Goal: Transaction & Acquisition: Download file/media

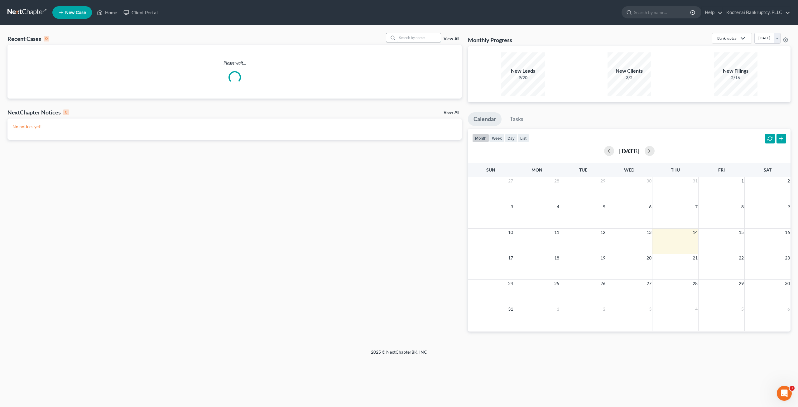
click at [409, 37] on input "search" at bounding box center [419, 37] width 44 height 9
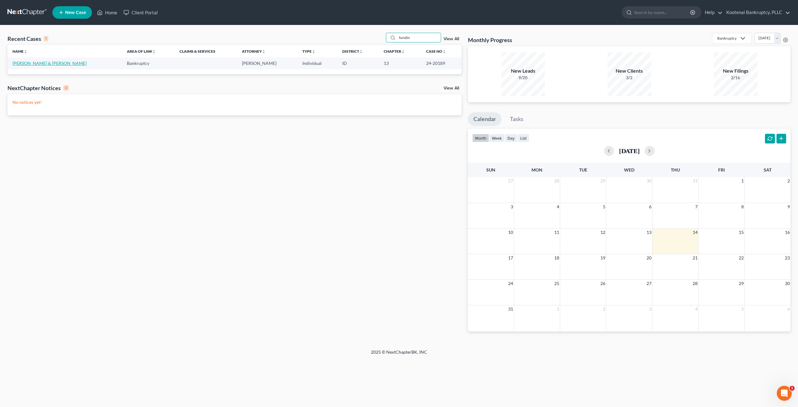
type input "fundin"
click at [34, 65] on link "[PERSON_NAME] & [PERSON_NAME]" at bounding box center [49, 62] width 74 height 5
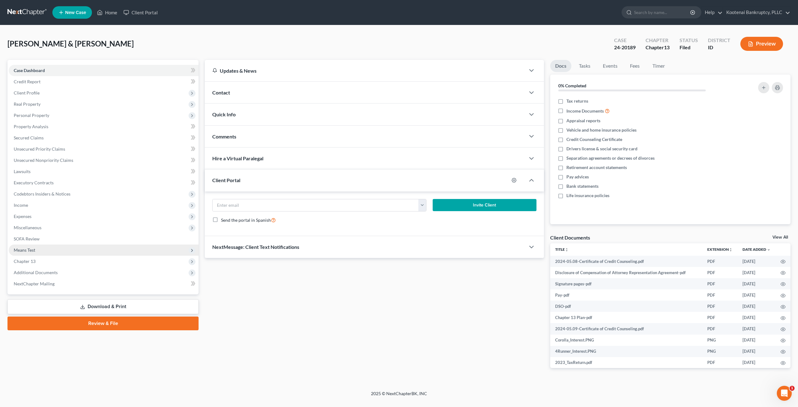
click at [86, 248] on span "Means Test" at bounding box center [104, 249] width 190 height 11
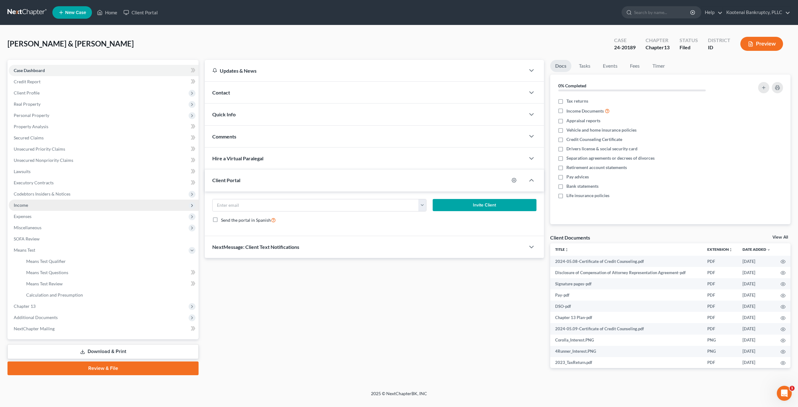
click at [64, 208] on span "Income" at bounding box center [104, 204] width 190 height 11
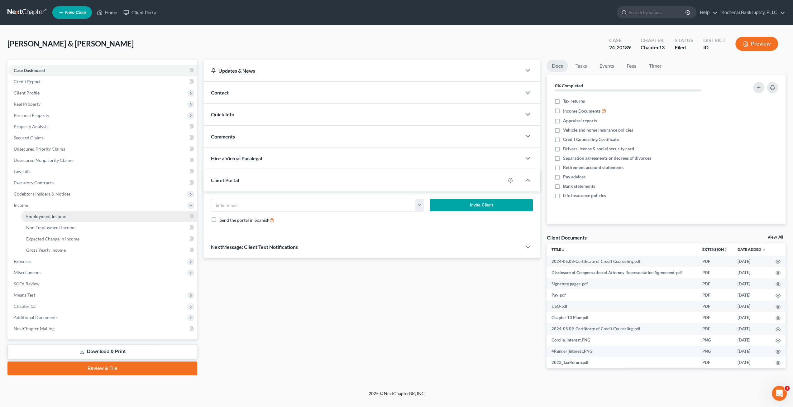
click at [63, 218] on span "Employment Income" at bounding box center [46, 215] width 40 height 5
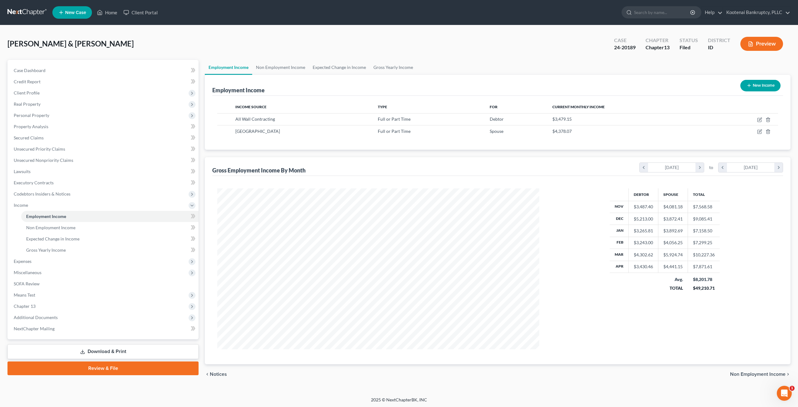
scroll to position [161, 334]
click at [758, 118] on icon "button" at bounding box center [759, 119] width 5 height 5
select select "0"
select select "13"
select select "3"
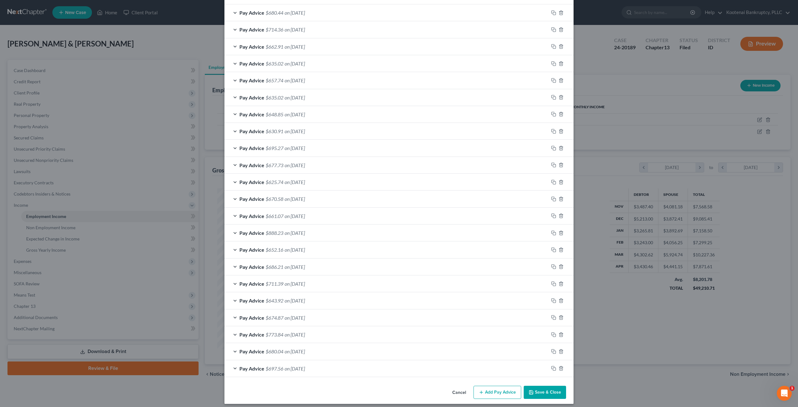
scroll to position [284, 0]
click at [498, 388] on button "Add Pay Advice" at bounding box center [497, 390] width 48 height 13
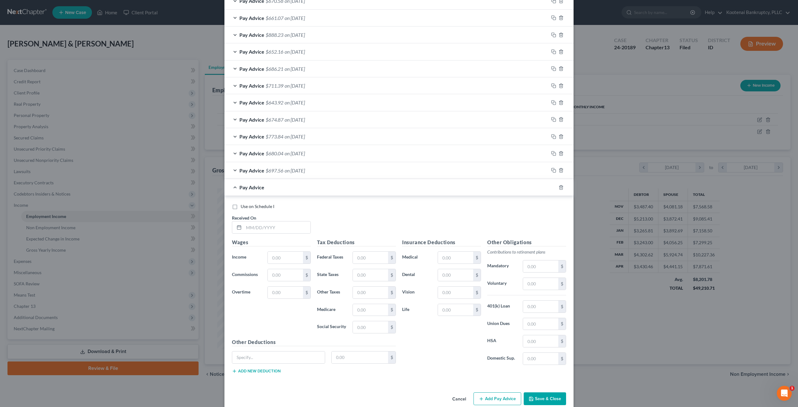
scroll to position [487, 0]
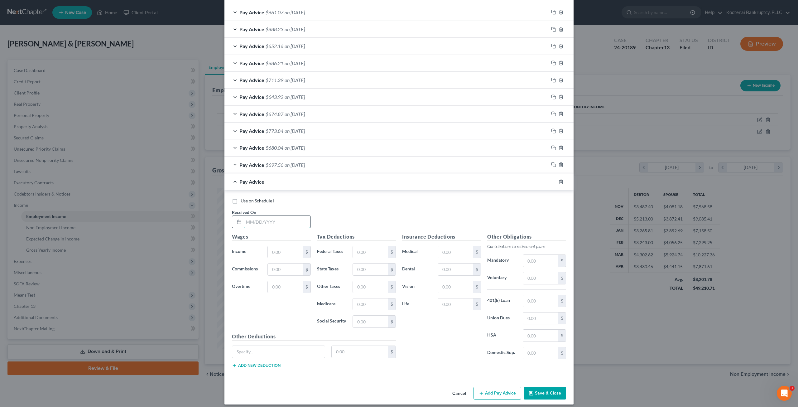
drag, startPoint x: 267, startPoint y: 213, endPoint x: 278, endPoint y: 213, distance: 10.3
click at [267, 216] on input "text" at bounding box center [277, 222] width 67 height 12
type input "1"
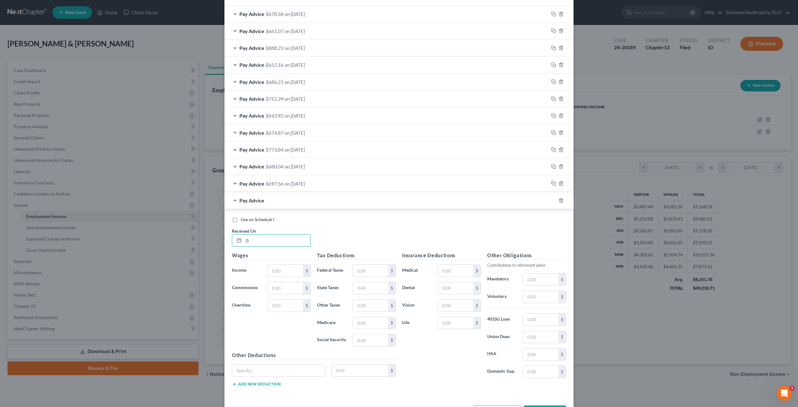
scroll to position [506, 0]
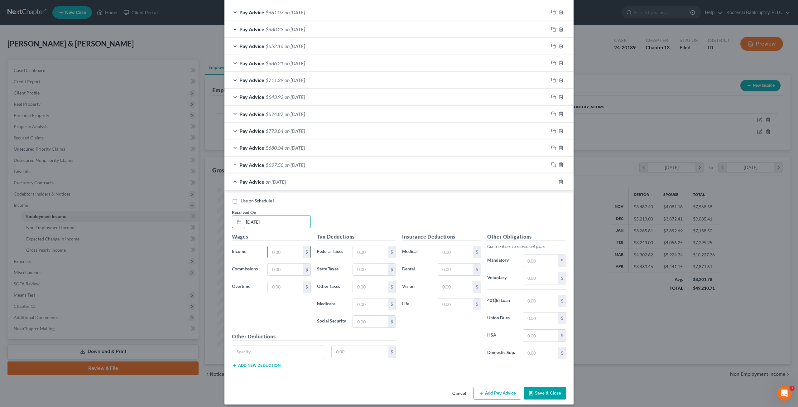
type input "[DATE]"
drag, startPoint x: 282, startPoint y: 250, endPoint x: 332, endPoint y: 233, distance: 52.2
click at [282, 250] on input "text" at bounding box center [285, 252] width 35 height 12
type input "1,069.46"
type input "73.57"
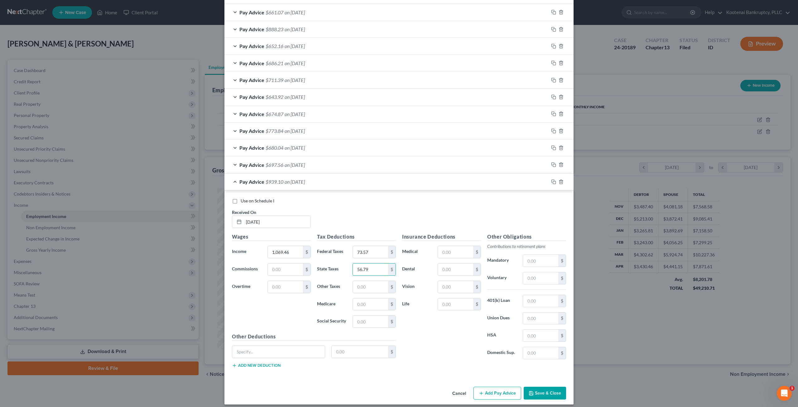
type input "56.79"
type input "15.38"
type input "65.77"
type input "8.57"
type input "2.65"
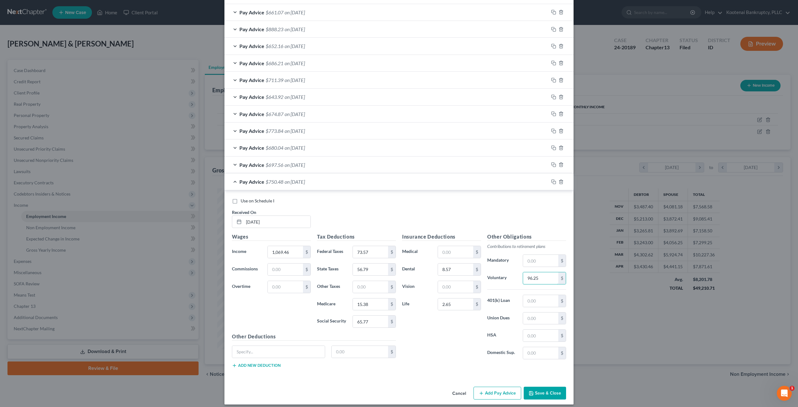
type input "96.25"
click at [241, 198] on label "Use on Schedule I" at bounding box center [258, 201] width 34 height 6
click at [243, 198] on input "Use on Schedule I" at bounding box center [245, 200] width 4 height 4
checkbox input "true"
click at [534, 386] on button "Save & Close" at bounding box center [544, 392] width 42 height 13
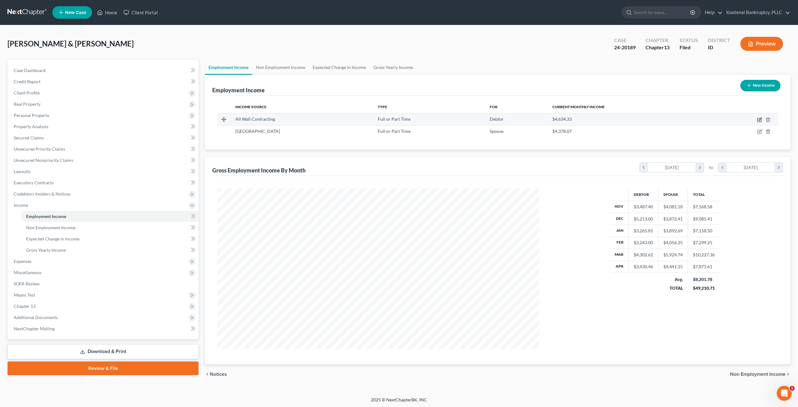
click at [760, 120] on icon "button" at bounding box center [759, 119] width 5 height 5
select select "0"
select select "13"
select select "3"
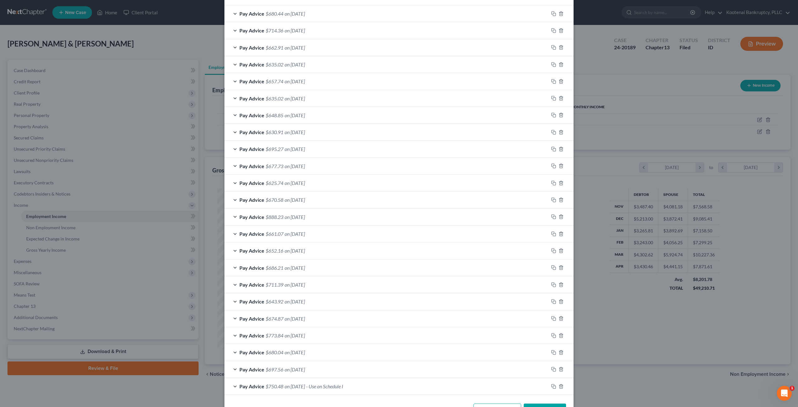
scroll to position [320, 0]
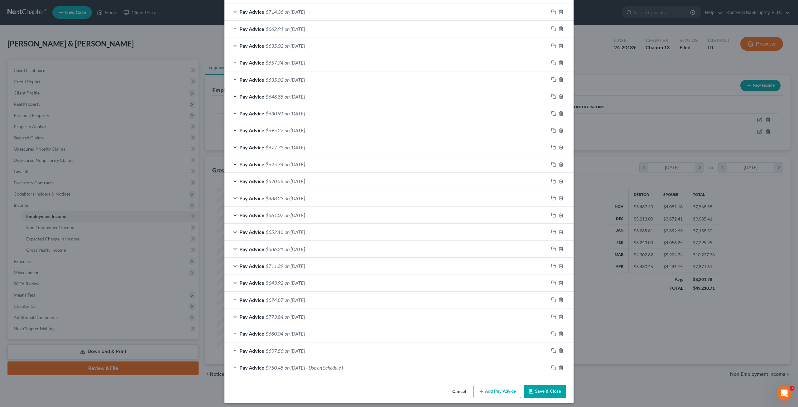
click at [555, 391] on button "Save & Close" at bounding box center [544, 390] width 42 height 13
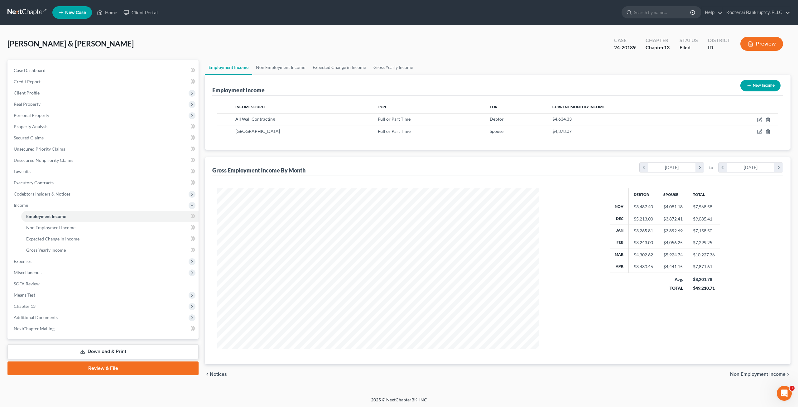
scroll to position [161, 334]
click at [758, 130] on icon "button" at bounding box center [759, 132] width 4 height 4
select select "0"
select select "13"
select select "2"
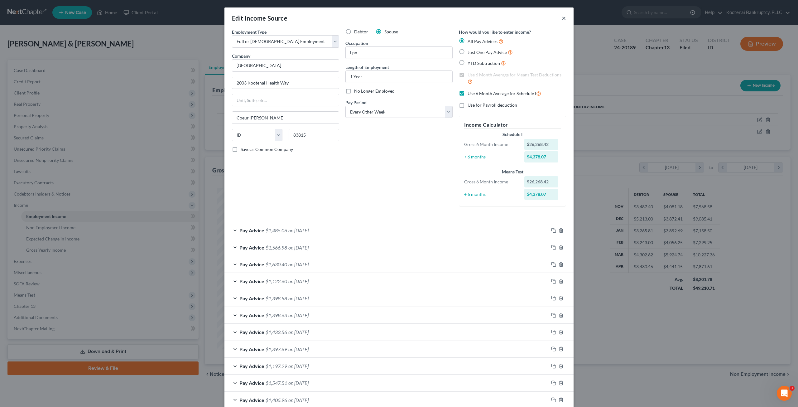
click at [561, 20] on button "×" at bounding box center [563, 17] width 4 height 7
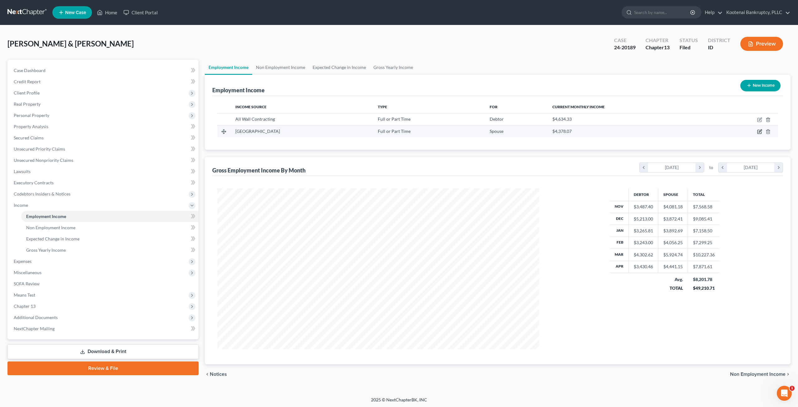
click at [758, 132] on icon "button" at bounding box center [759, 131] width 5 height 5
select select "0"
select select "13"
select select "2"
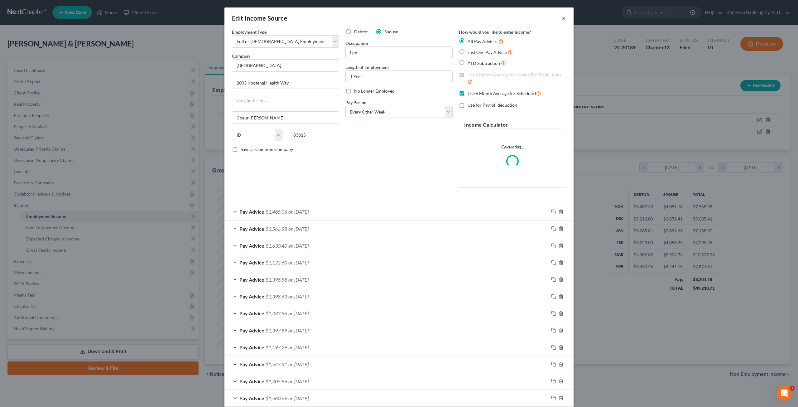
click at [562, 17] on button "×" at bounding box center [563, 17] width 4 height 7
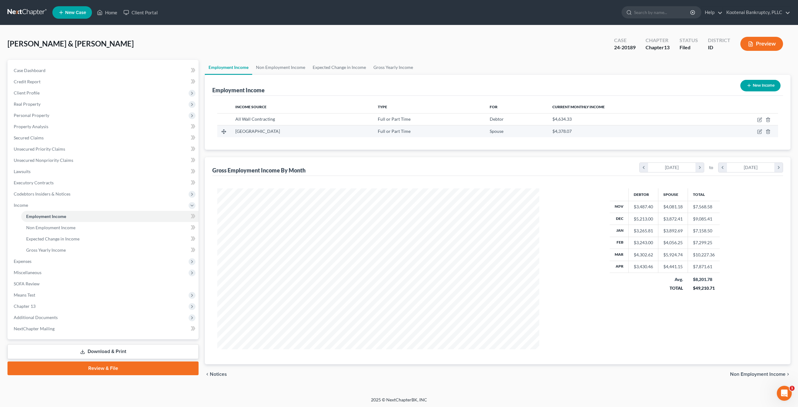
click at [756, 130] on td at bounding box center [744, 131] width 68 height 12
click at [758, 130] on icon "button" at bounding box center [759, 131] width 5 height 5
select select "0"
select select "13"
select select "2"
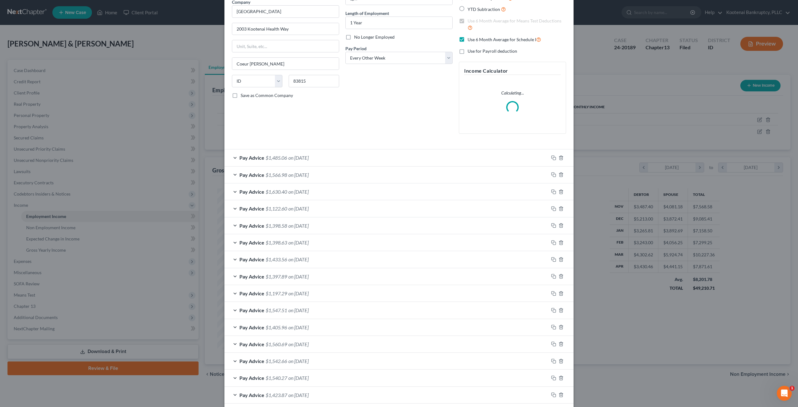
scroll to position [83, 0]
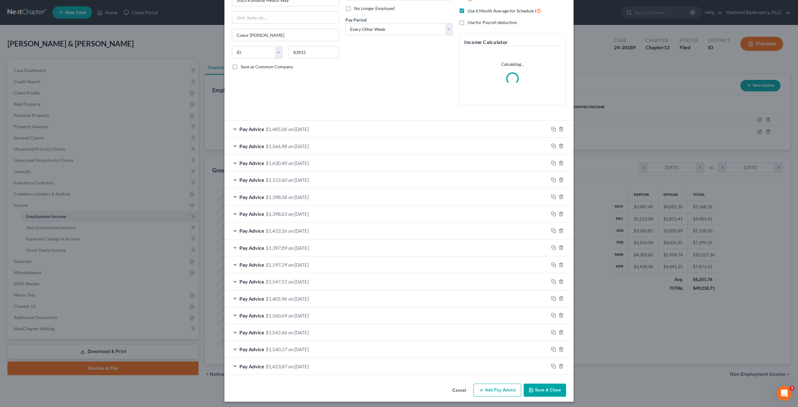
click at [492, 388] on button "Add Pay Advice" at bounding box center [497, 389] width 48 height 13
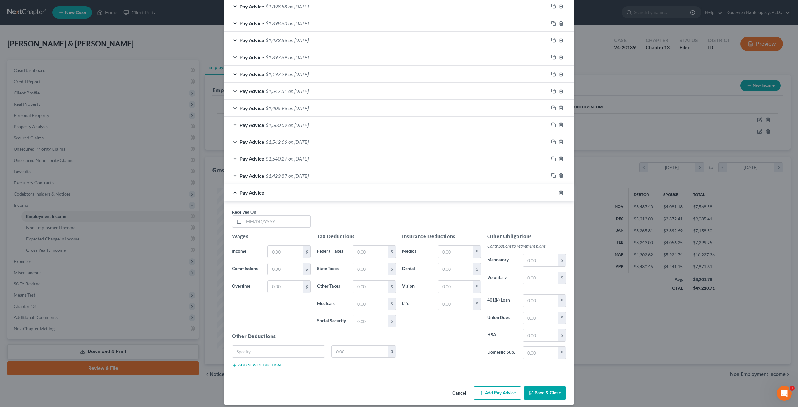
scroll to position [274, 0]
click at [264, 219] on input "text" at bounding box center [277, 220] width 67 height 12
type input "[DATE]"
type input "2,524.66"
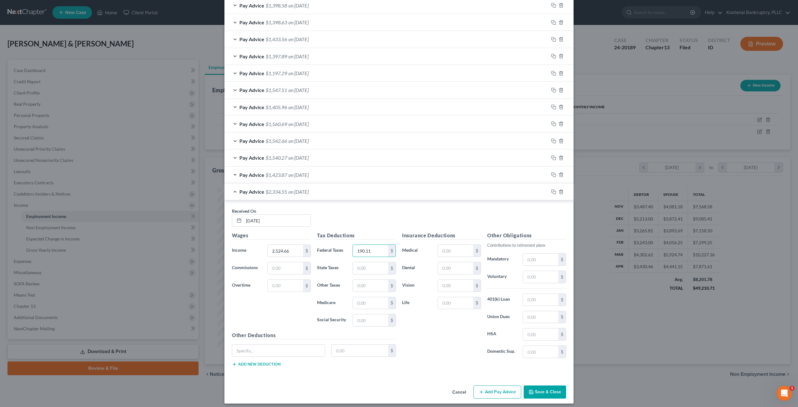
type input "190.11"
type input "121.33"
type input "35.88"
type input "153.41"
type input "35"
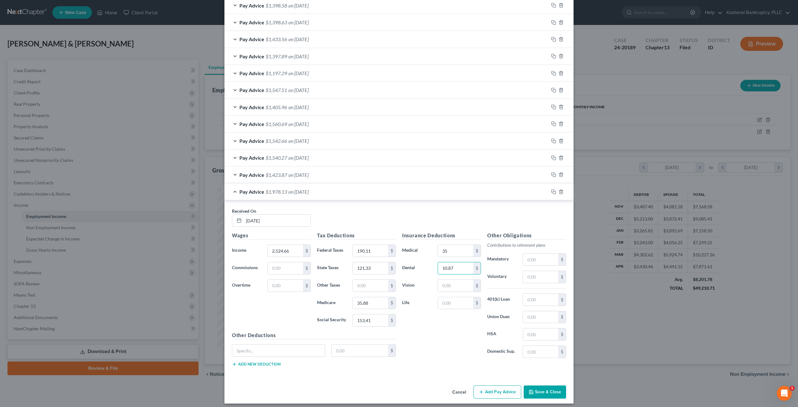
type input "10.87"
type input "4.48"
type input "5.91"
type input "225.63"
click at [261, 362] on button "Add new deduction" at bounding box center [256, 363] width 49 height 5
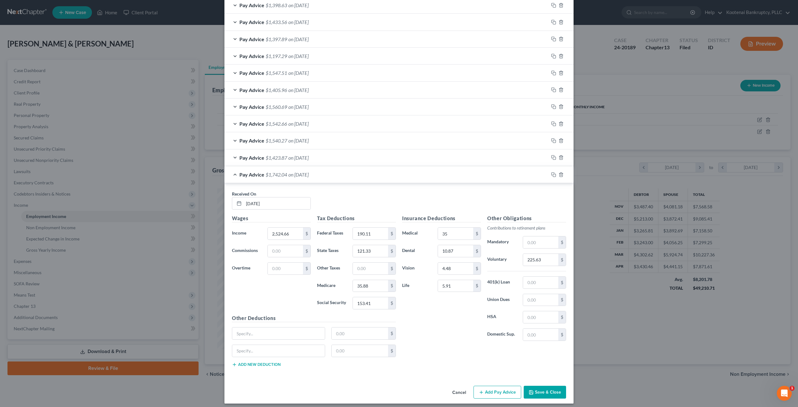
click at [260, 364] on div "Other Deductions $ $ Add new deduction" at bounding box center [314, 343] width 170 height 58
click at [265, 362] on button "Add new deduction" at bounding box center [256, 364] width 49 height 5
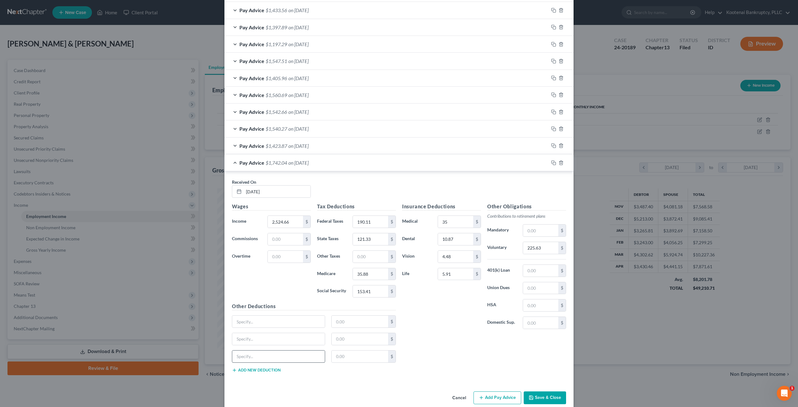
scroll to position [327, 0]
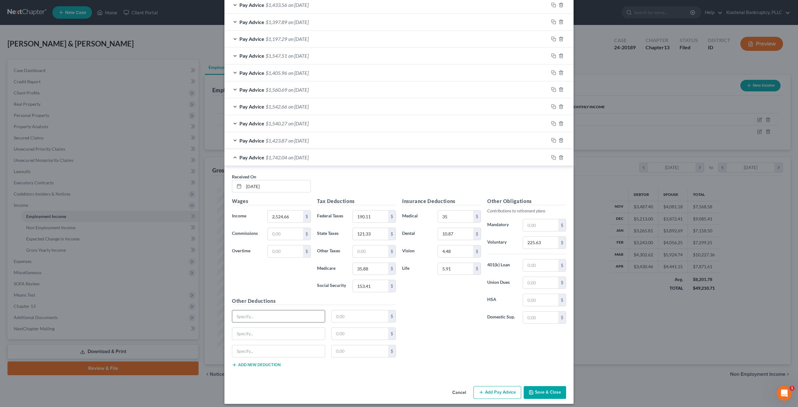
click at [261, 316] on input "text" at bounding box center [278, 316] width 93 height 12
type input "Critical Illness Insurance"
type input "53.90"
type input "Pet Insurance"
type input "3.60"
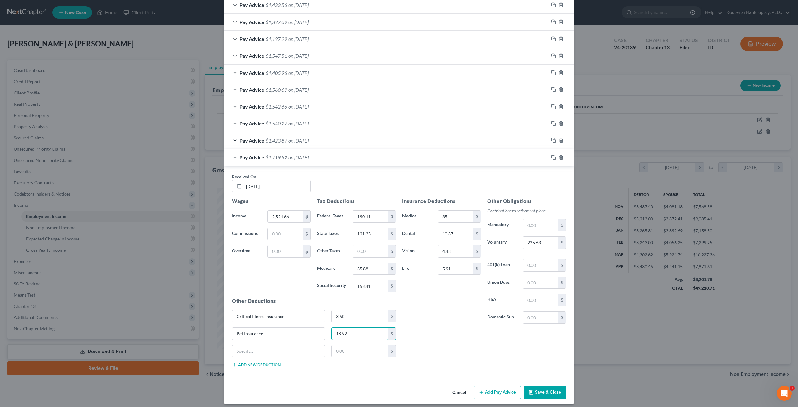
type input "18.92"
type input "Gym"
type input "18.37"
click at [425, 308] on div "Insurance Deductions Medical 35 $ Dental 10.87 $ Vision 4.48 $ Life 5.91 $" at bounding box center [441, 262] width 85 height 131
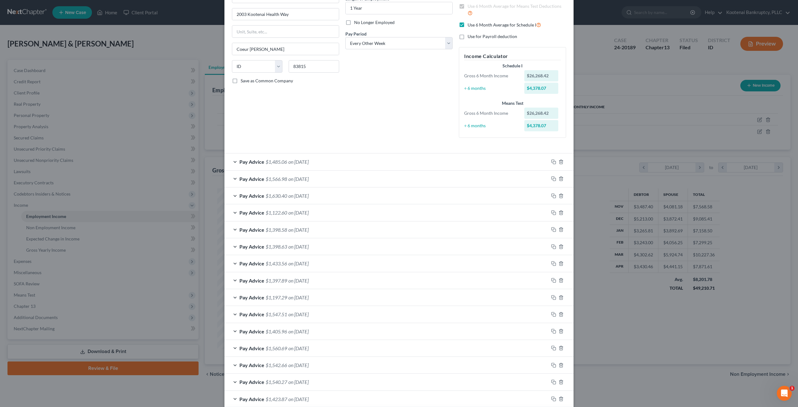
scroll to position [15, 0]
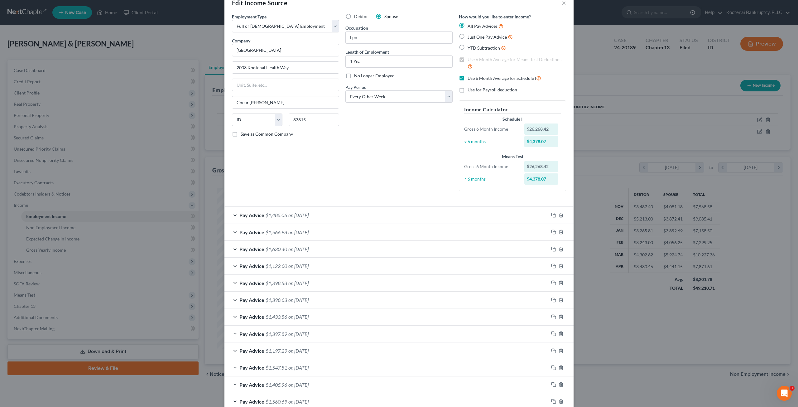
click at [467, 77] on label "Use 6 Month Average for Schedule I" at bounding box center [504, 77] width 74 height 7
click at [470, 77] on input "Use 6 Month Average for Schedule I" at bounding box center [472, 76] width 4 height 4
checkbox input "false"
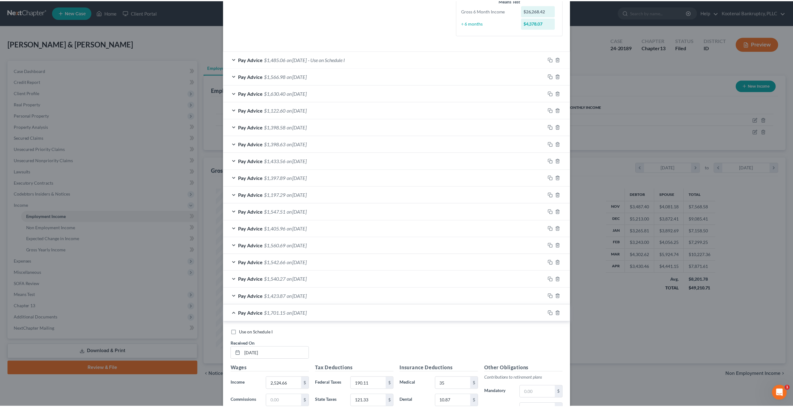
scroll to position [338, 0]
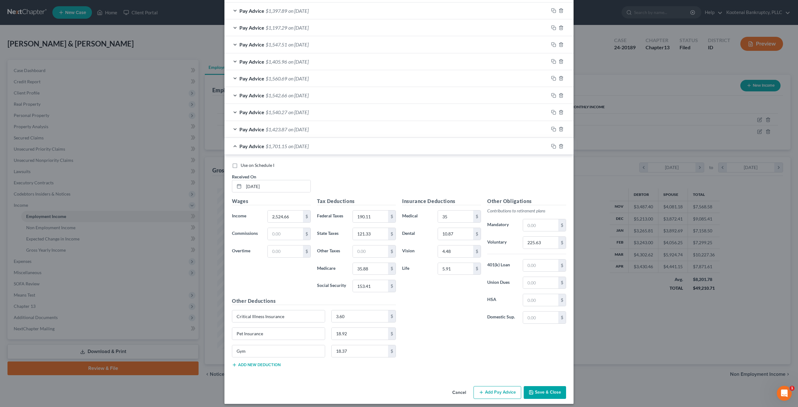
click at [241, 162] on label "Use on Schedule I" at bounding box center [258, 165] width 34 height 6
click at [243, 162] on input "Use on Schedule I" at bounding box center [245, 164] width 4 height 4
checkbox input "true"
click at [545, 386] on button "Save & Close" at bounding box center [544, 392] width 42 height 13
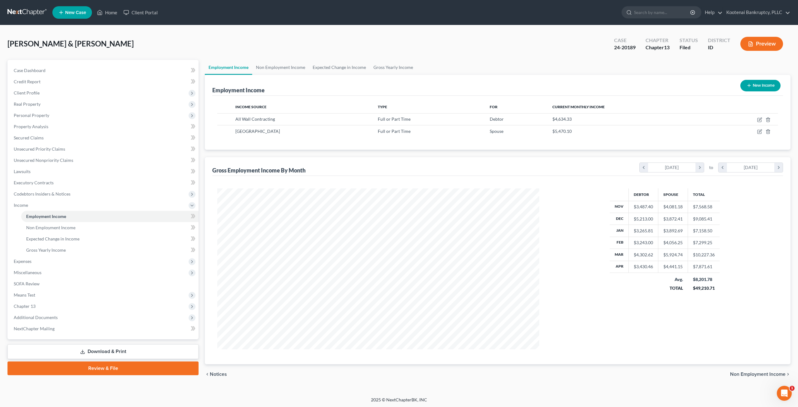
click at [635, 319] on div "Debtor Spouse Total Nov $3,487.40 $4,081.18 $7,568.58 Dec $5,213.00 $3,872.41 $…" at bounding box center [664, 268] width 110 height 161
click at [69, 255] on link "Gross Yearly Income" at bounding box center [109, 249] width 177 height 11
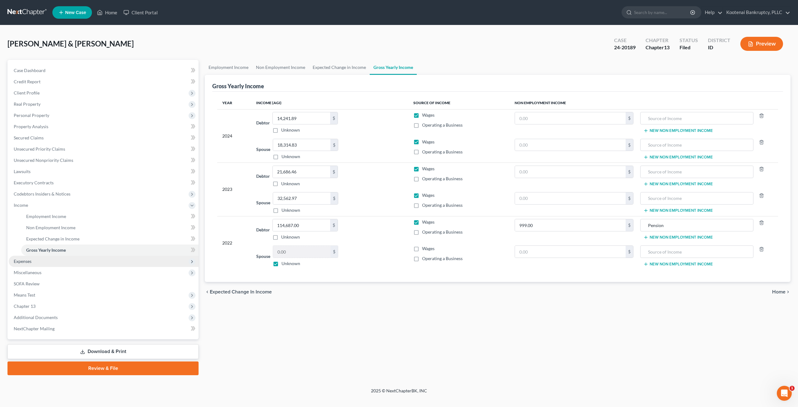
click at [79, 260] on span "Expenses" at bounding box center [104, 260] width 190 height 11
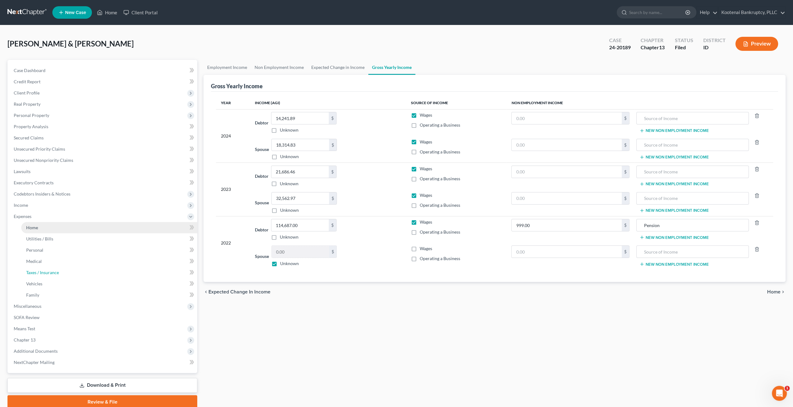
click at [84, 271] on link "Taxes / Insurance" at bounding box center [109, 272] width 176 height 11
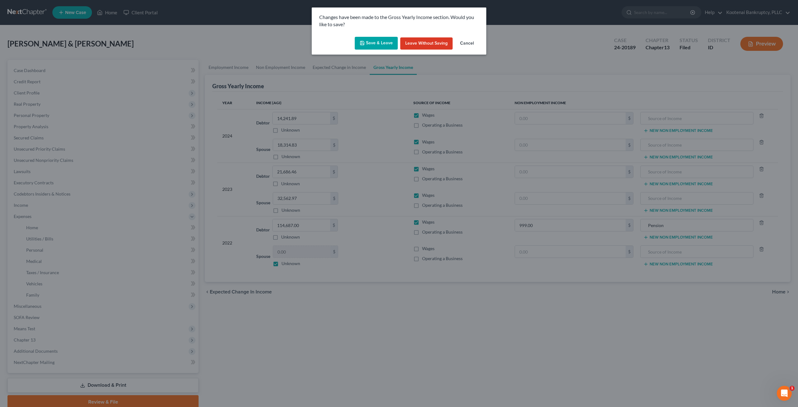
click at [378, 40] on button "Save & Leave" at bounding box center [376, 43] width 43 height 13
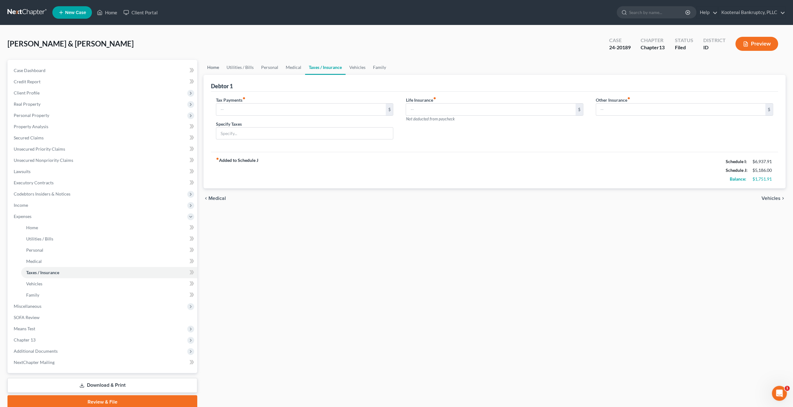
click at [220, 69] on link "Home" at bounding box center [212, 67] width 19 height 15
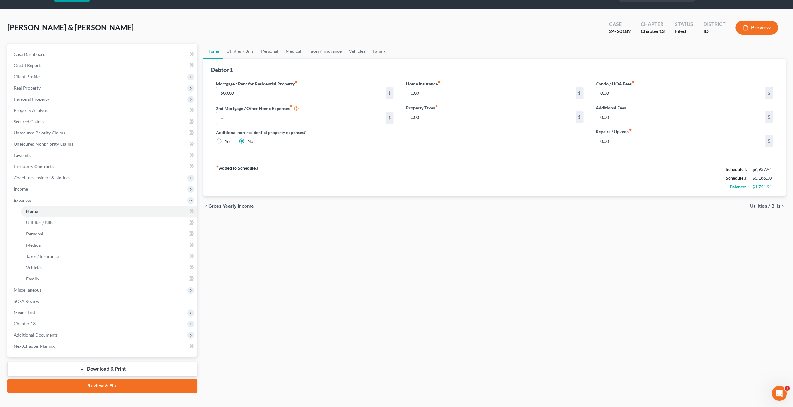
scroll to position [25, 0]
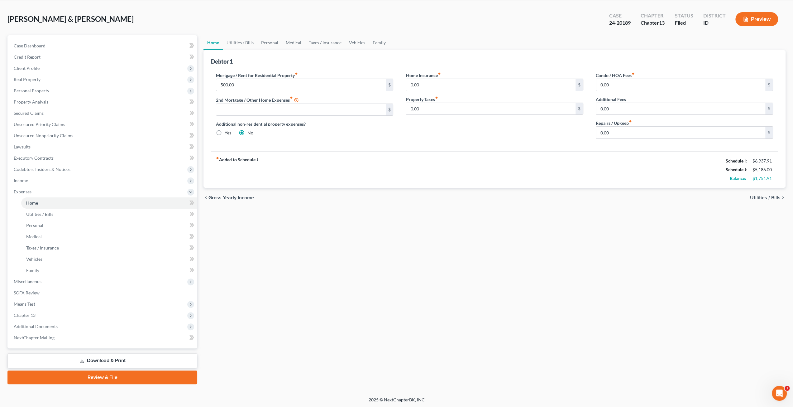
drag, startPoint x: 129, startPoint y: 357, endPoint x: 136, endPoint y: 353, distance: 8.1
click at [129, 357] on link "Download & Print" at bounding box center [102, 360] width 190 height 15
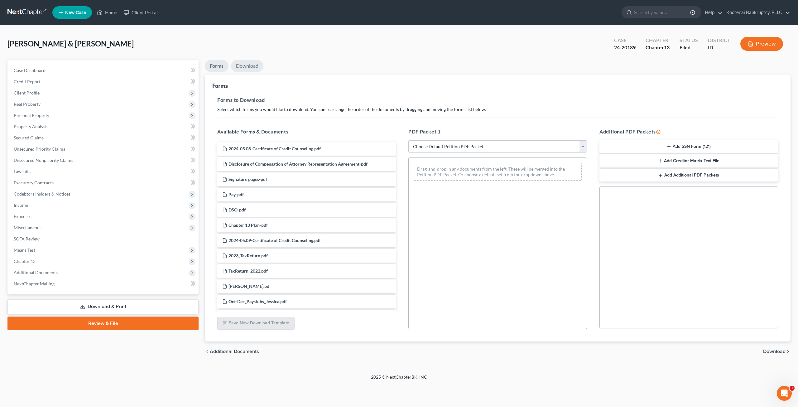
click at [253, 69] on link "Download" at bounding box center [247, 66] width 32 height 12
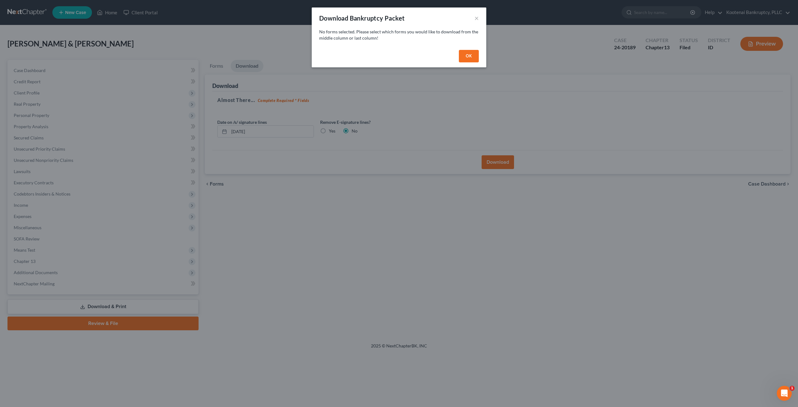
click at [472, 59] on button "OK" at bounding box center [469, 56] width 20 height 12
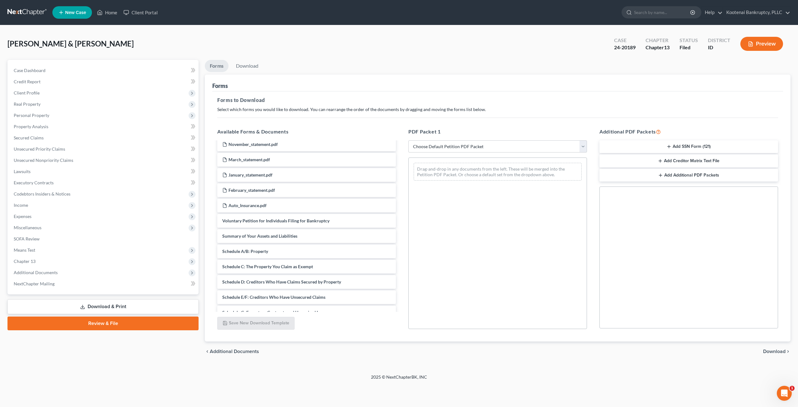
scroll to position [280, 0]
drag, startPoint x: 459, startPoint y: 145, endPoint x: 457, endPoint y: 151, distance: 6.4
click at [459, 145] on select "Choose Default Petition PDF Packet Complete Bankruptcy Petition (all forms and …" at bounding box center [497, 146] width 179 height 12
select select "4"
click at [408, 140] on select "Choose Default Petition PDF Packet Complete Bankruptcy Petition (all forms and …" at bounding box center [497, 146] width 179 height 12
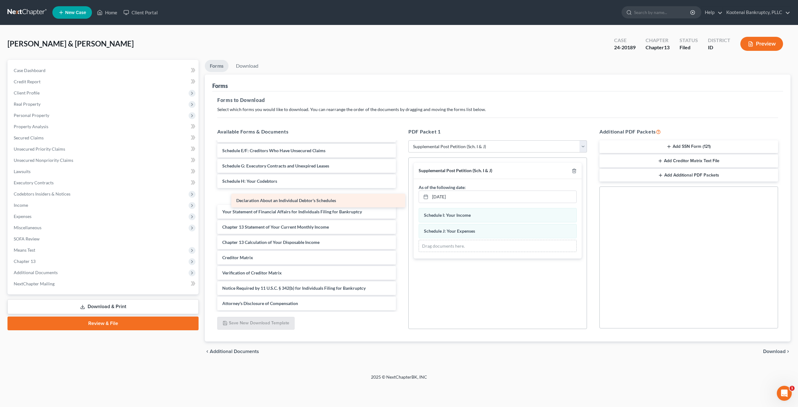
scroll to position [410, 0]
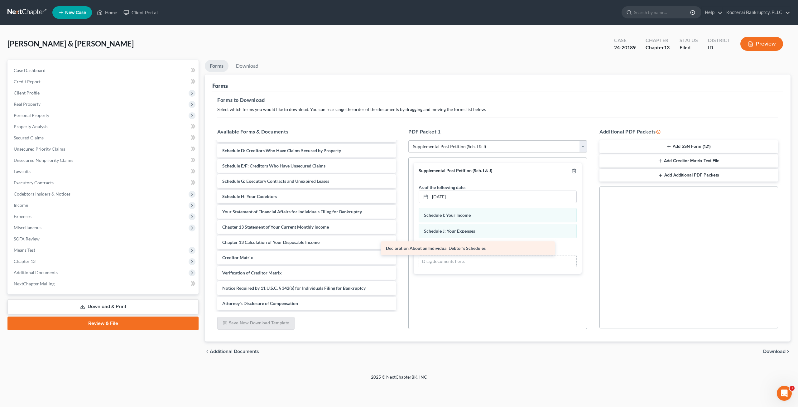
drag, startPoint x: 299, startPoint y: 198, endPoint x: 462, endPoint y: 250, distance: 171.4
click at [401, 250] on div "Declaration About an Individual Debtor's Schedules 2024-05.08-Certificate of Cr…" at bounding box center [306, 20] width 188 height 579
click at [246, 66] on link "Download" at bounding box center [247, 66] width 32 height 12
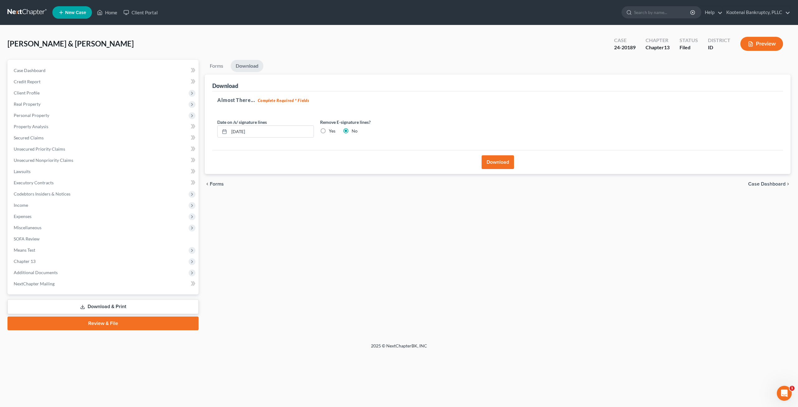
click at [329, 128] on label "Yes" at bounding box center [332, 131] width 7 height 6
click at [331, 128] on input "Yes" at bounding box center [333, 130] width 4 height 4
radio input "true"
radio input "false"
drag, startPoint x: 273, startPoint y: 131, endPoint x: 218, endPoint y: 129, distance: 55.2
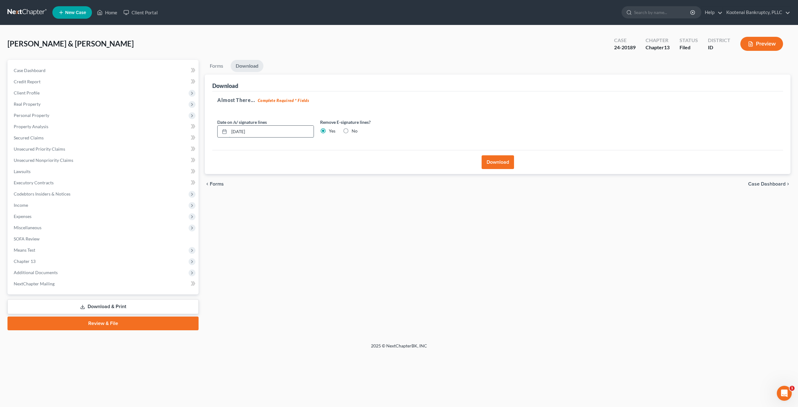
click at [218, 129] on div "[DATE]" at bounding box center [265, 131] width 97 height 12
click at [485, 159] on button "Download" at bounding box center [497, 162] width 32 height 14
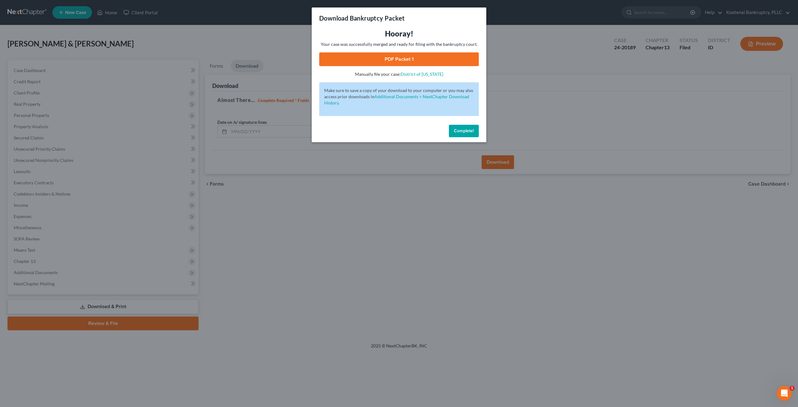
click at [419, 62] on link "PDF Packet 1" at bounding box center [399, 59] width 160 height 14
click at [432, 58] on link "PDF Packet 1" at bounding box center [399, 59] width 160 height 14
click at [468, 137] on div "Complete!" at bounding box center [399, 132] width 174 height 20
click at [468, 133] on span "Complete!" at bounding box center [464, 130] width 20 height 5
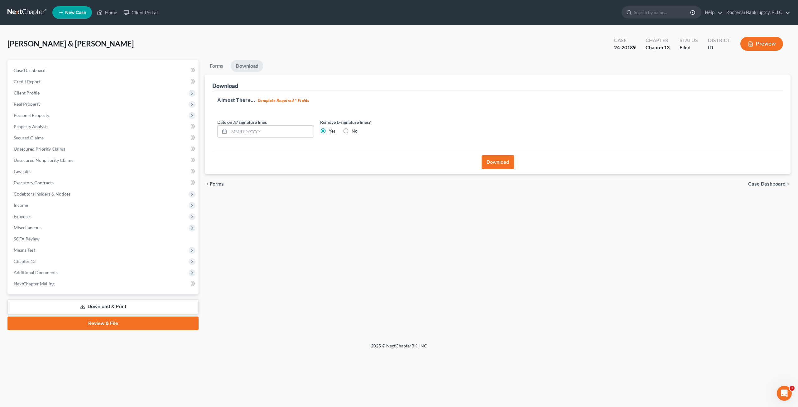
click at [493, 163] on button "Download" at bounding box center [497, 162] width 32 height 14
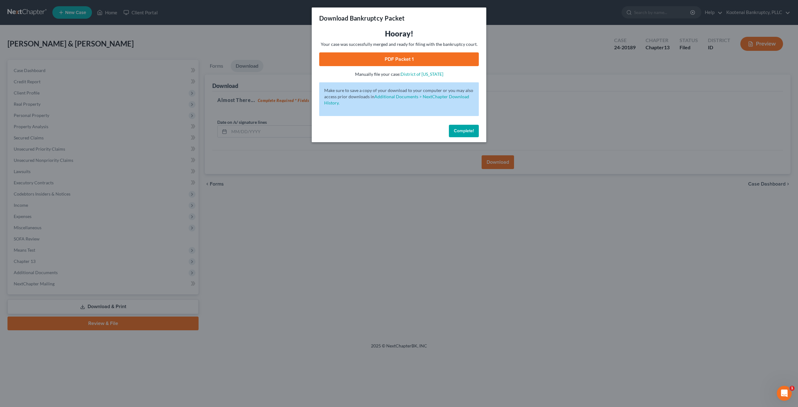
click at [457, 58] on link "PDF Packet 1" at bounding box center [399, 59] width 160 height 14
click at [455, 130] on span "Complete!" at bounding box center [464, 130] width 20 height 5
